Goal: Information Seeking & Learning: Find specific fact

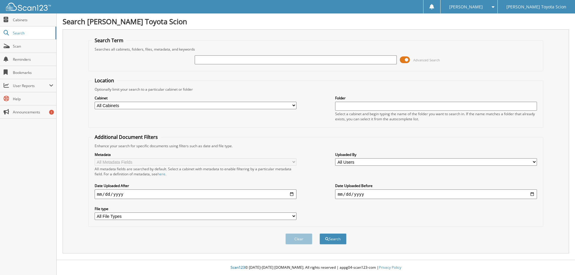
click at [232, 58] on input "text" at bounding box center [296, 59] width 202 height 9
type input "FP191143"
click at [407, 58] on span at bounding box center [405, 59] width 10 height 9
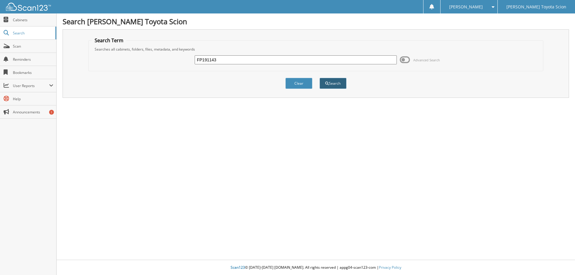
click at [328, 87] on button "Search" at bounding box center [333, 83] width 27 height 11
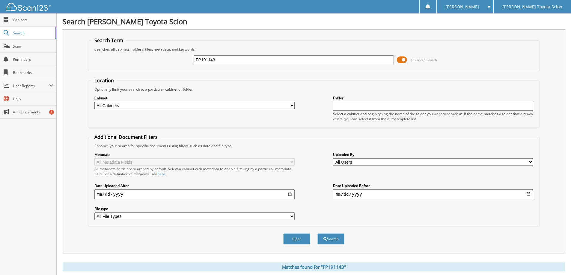
scroll to position [83, 0]
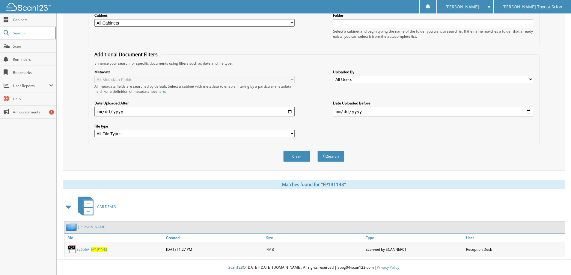
click at [100, 228] on link "[PERSON_NAME]" at bounding box center [92, 227] width 28 height 5
